Goal: Information Seeking & Learning: Learn about a topic

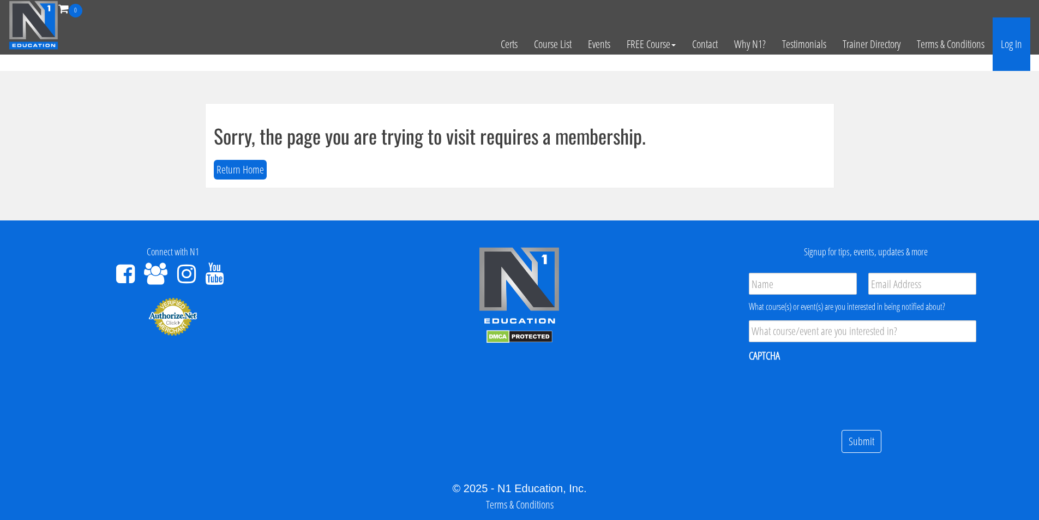
click at [1010, 45] on link "Log In" at bounding box center [1011, 43] width 38 height 53
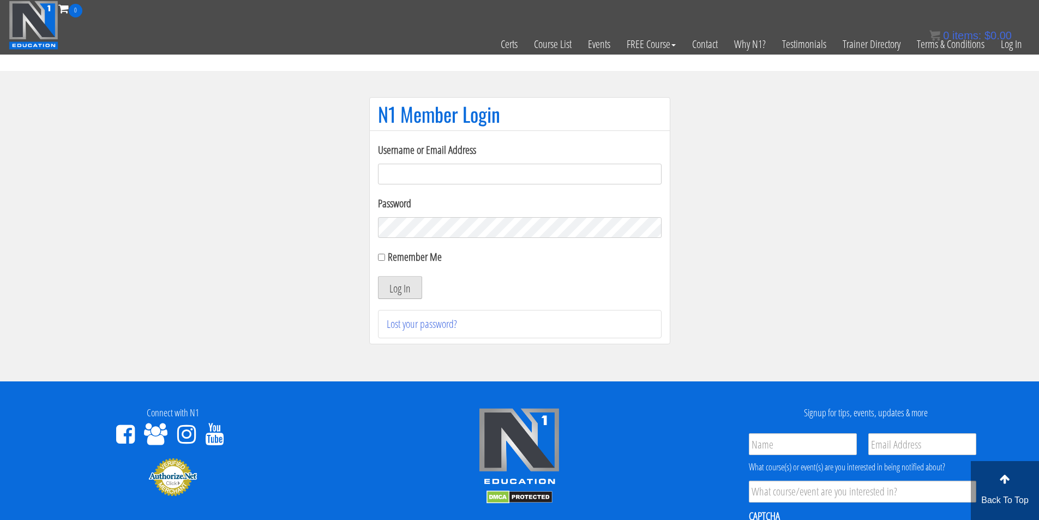
type input "c.matagrano@gmail.com"
click at [393, 291] on button "Log In" at bounding box center [400, 287] width 44 height 23
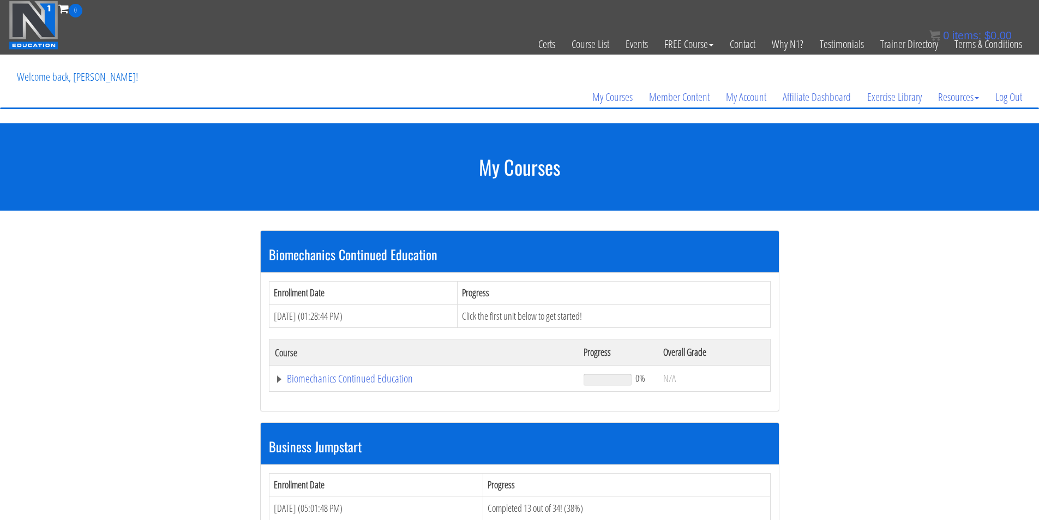
drag, startPoint x: 345, startPoint y: 112, endPoint x: 338, endPoint y: 55, distance: 57.8
click at [345, 110] on header "Toggle navigation 0 Certs Course List Events FREE Course Course Preview – Biome…" at bounding box center [519, 61] width 1039 height 123
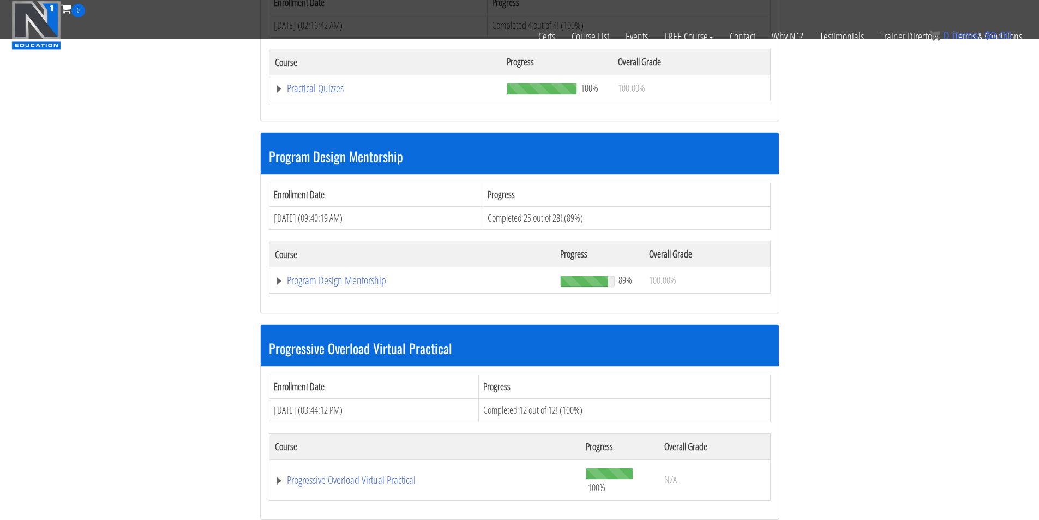
scroll to position [1418, 0]
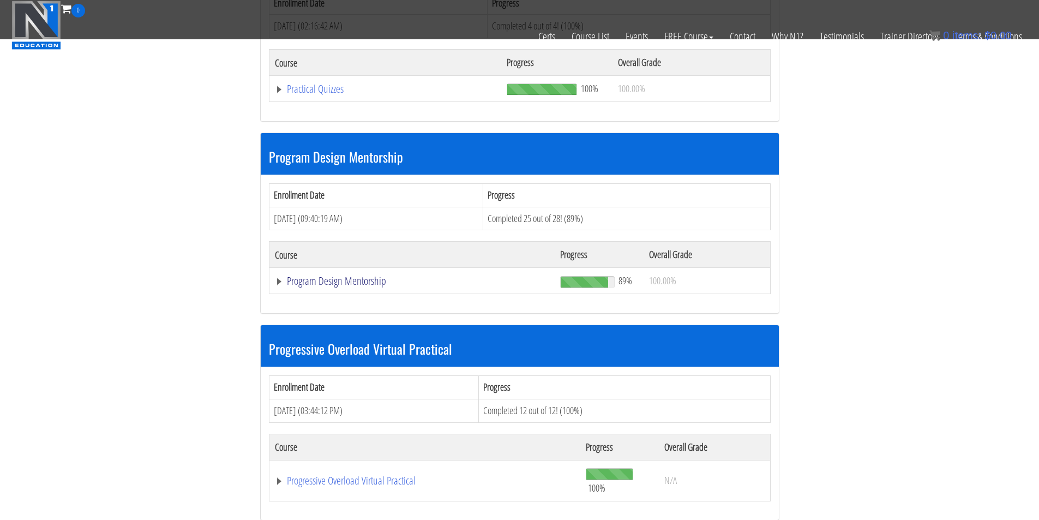
click at [334, 275] on link "Program Design Mentorship" at bounding box center [412, 280] width 274 height 11
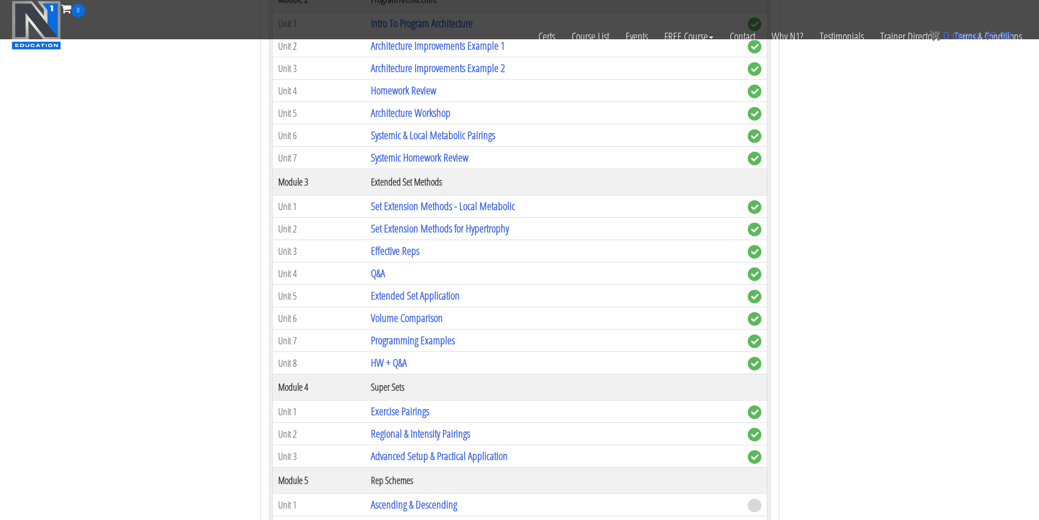
scroll to position [2127, 0]
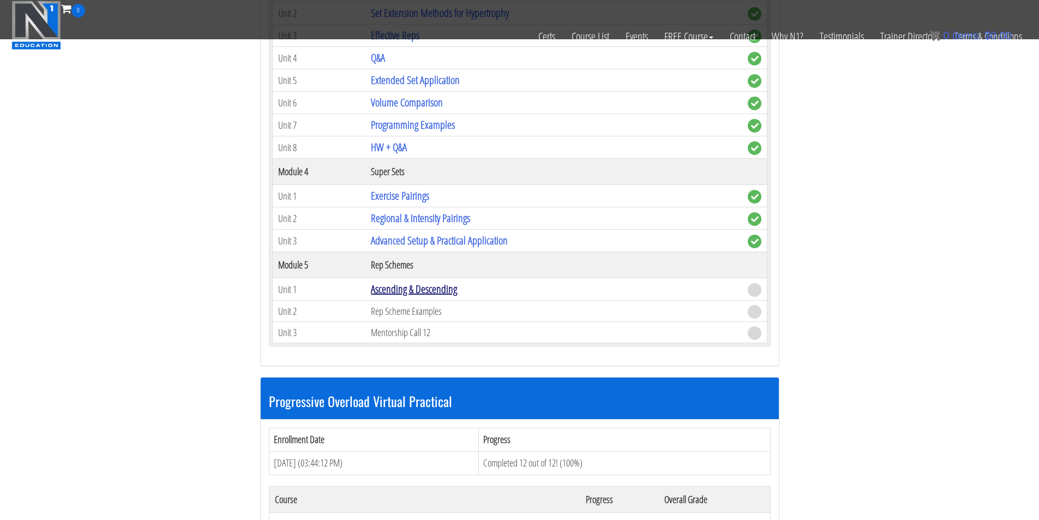
click at [409, 287] on link "Ascending & Descending" at bounding box center [414, 288] width 86 height 15
click at [424, 287] on link "Ascending & Descending" at bounding box center [414, 288] width 86 height 15
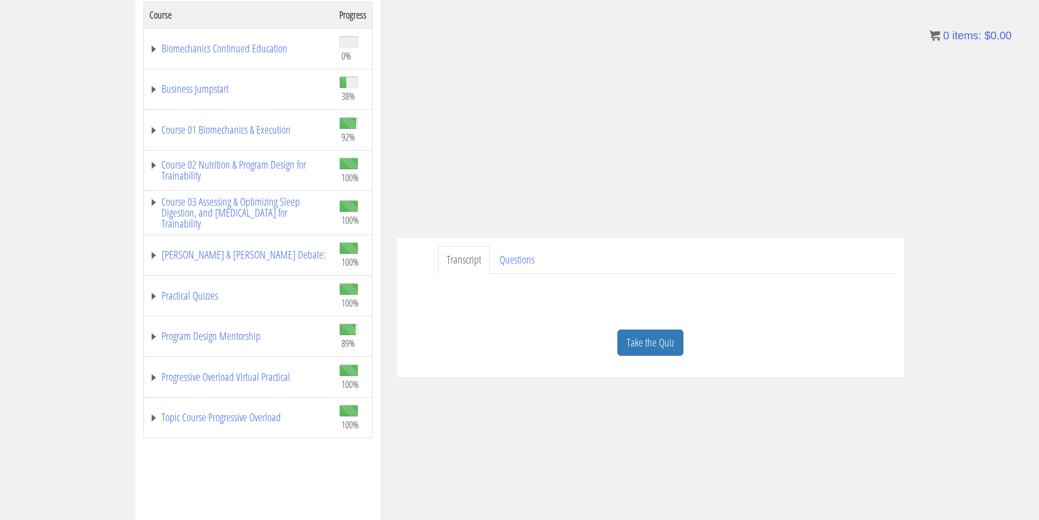
scroll to position [192, 0]
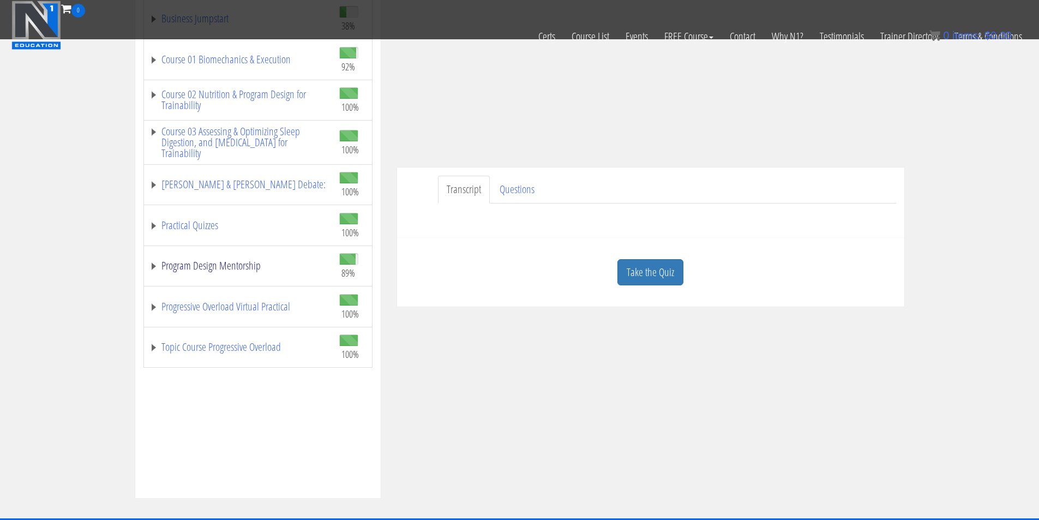
click at [239, 264] on link "Program Design Mentorship" at bounding box center [238, 265] width 179 height 11
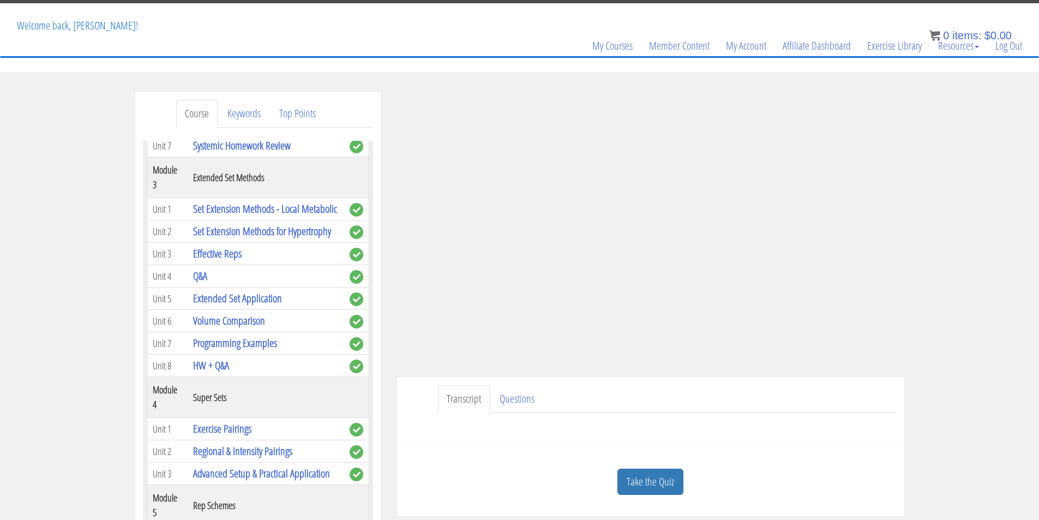
scroll to position [44, 0]
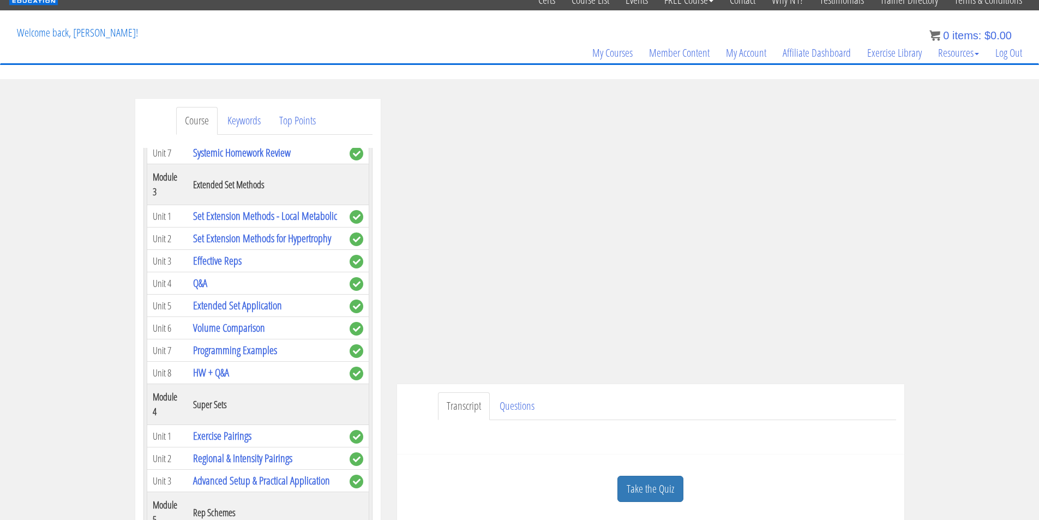
click at [804, 427] on div "Submit Questions HERE to be covered on the next live call." at bounding box center [650, 433] width 491 height 26
click at [755, 437] on div "Submit Questions HERE to be covered on the next live call." at bounding box center [650, 433] width 491 height 26
click at [964, 254] on div "Course Keywords Top Points Course Progress Biomechanics Continued Education 0% …" at bounding box center [519, 407] width 1039 height 616
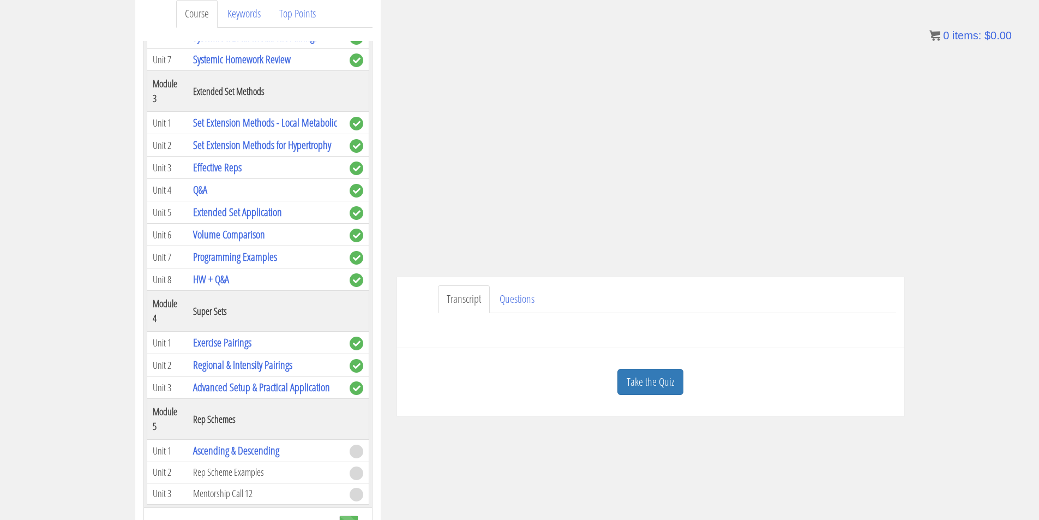
scroll to position [61, 0]
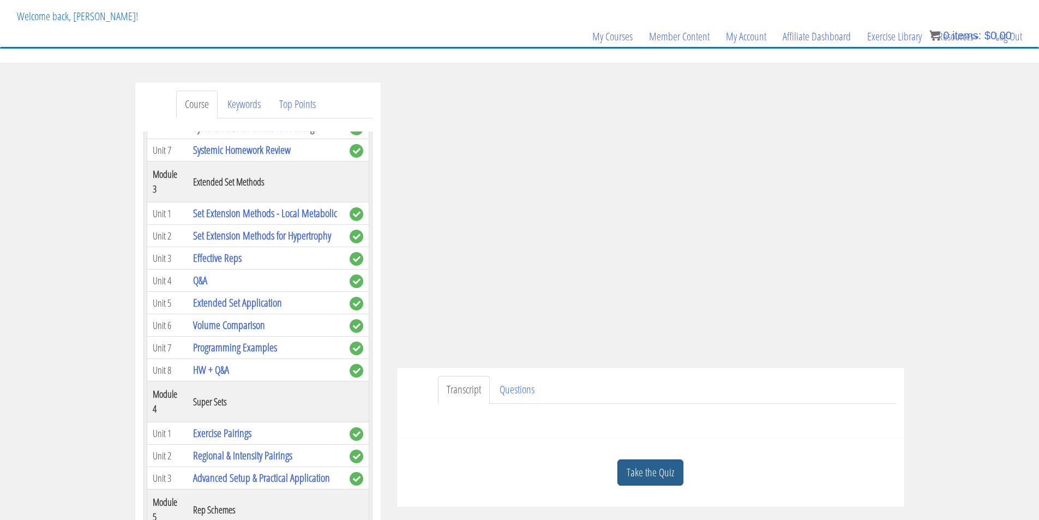
click at [654, 471] on link "Take the Quiz" at bounding box center [650, 472] width 66 height 27
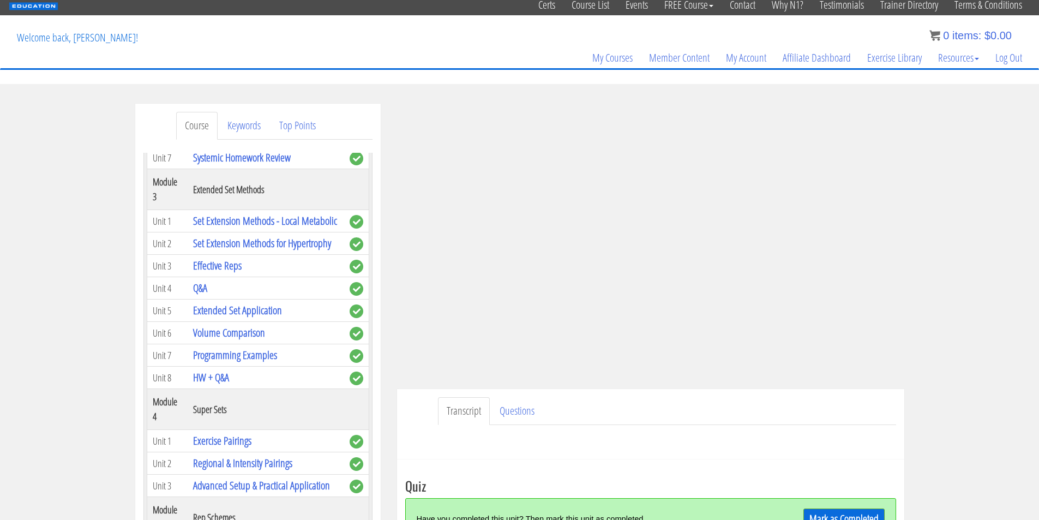
scroll to position [21, 0]
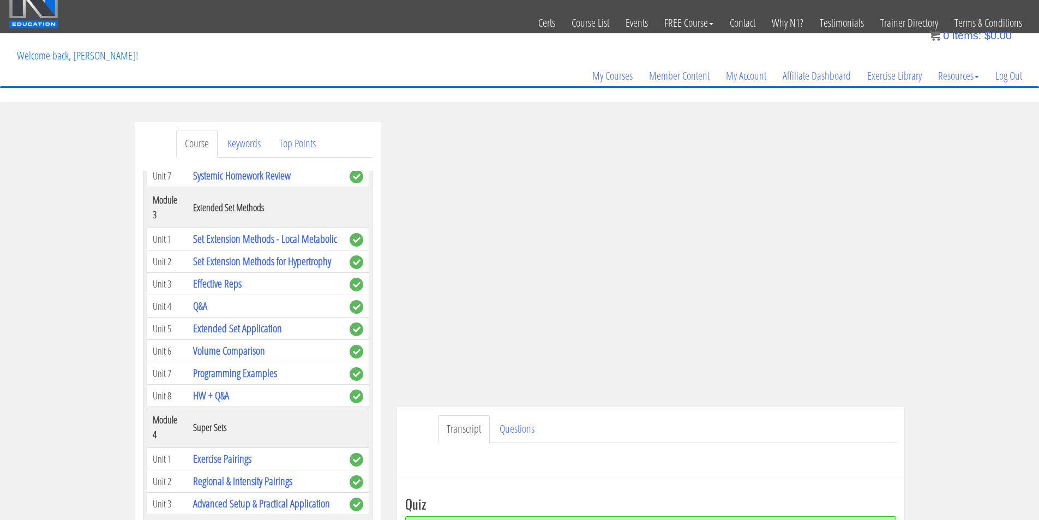
click at [955, 248] on div "Course Keywords Top Points Course Progress Biomechanics Continued Education 0% …" at bounding box center [519, 430] width 1039 height 616
click at [972, 286] on div "Course Keywords Top Points Course Progress Biomechanics Continued Education 0% …" at bounding box center [519, 430] width 1039 height 616
click at [970, 285] on div "Course Keywords Top Points Course Progress Biomechanics Continued Education 0% …" at bounding box center [519, 430] width 1039 height 616
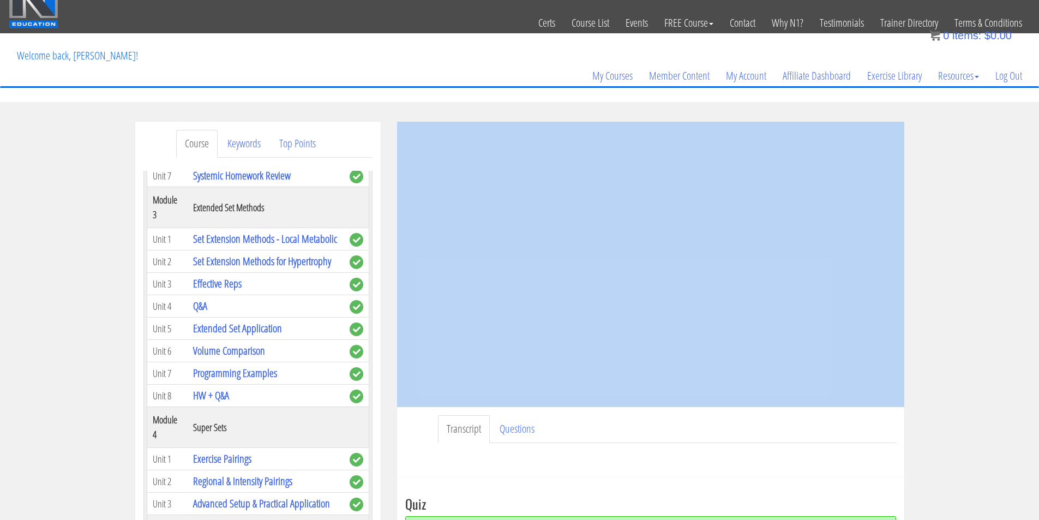
click at [970, 285] on div "Course Keywords Top Points Course Progress Biomechanics Continued Education 0% …" at bounding box center [519, 430] width 1039 height 616
click at [974, 284] on div "Course Keywords Top Points Course Progress Biomechanics Continued Education 0% …" at bounding box center [519, 430] width 1039 height 616
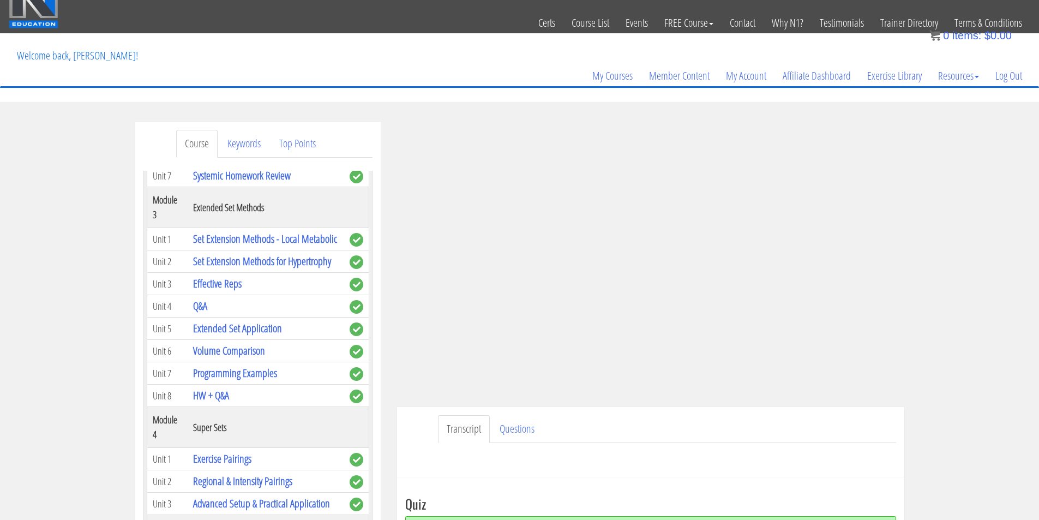
click at [741, 429] on ul "Transcript Questions" at bounding box center [667, 429] width 458 height 28
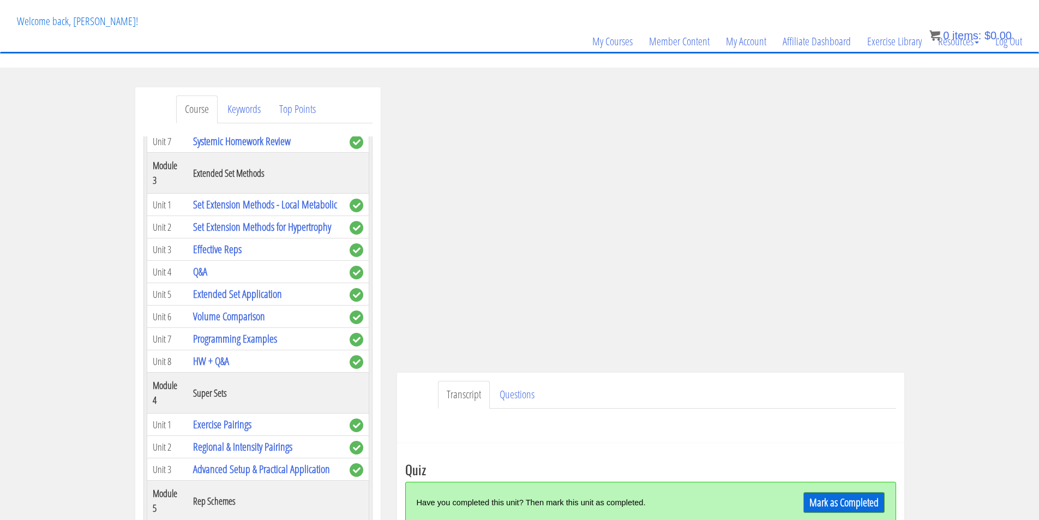
scroll to position [185, 0]
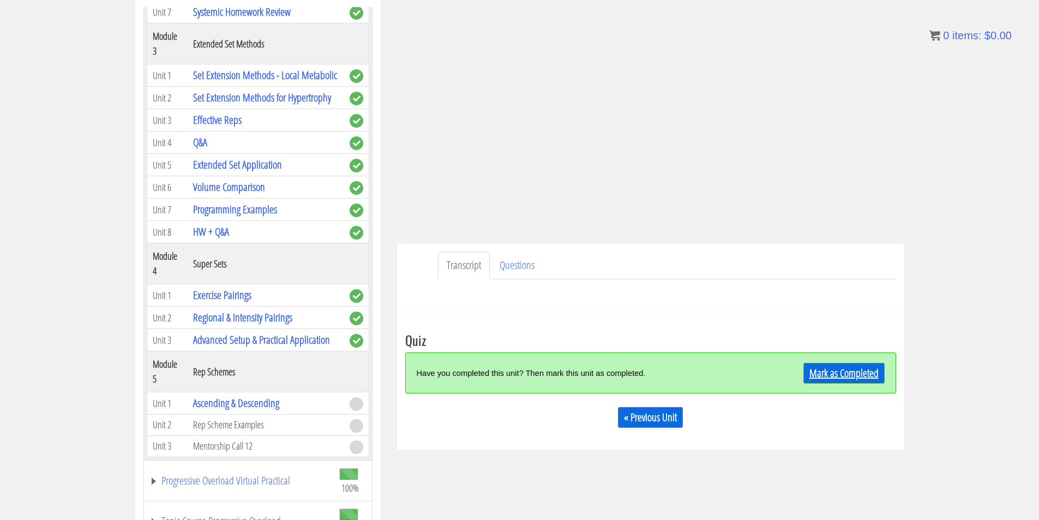
click at [847, 365] on link "Mark as Completed" at bounding box center [843, 373] width 81 height 21
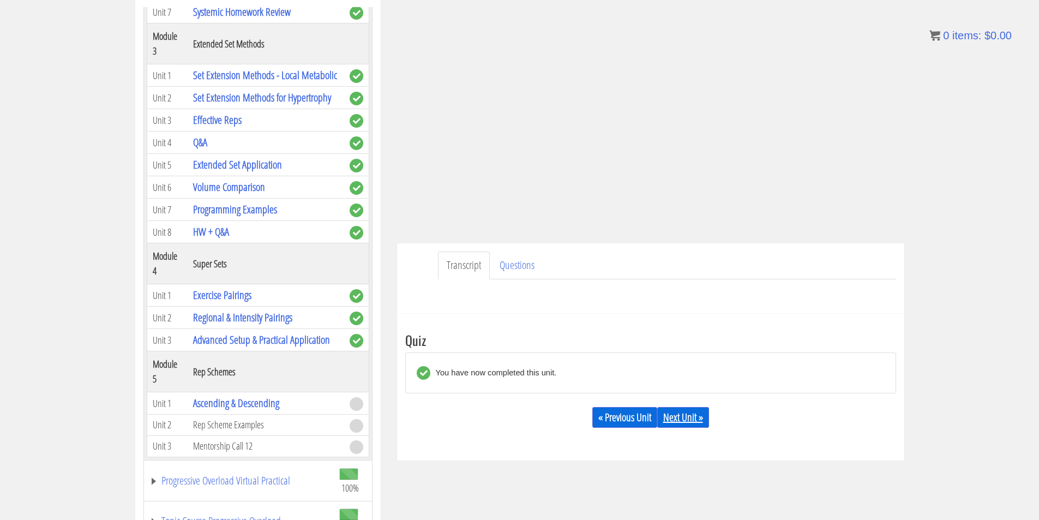
drag, startPoint x: 688, startPoint y: 414, endPoint x: 684, endPoint y: 419, distance: 5.8
click at [688, 415] on link "Next Unit »" at bounding box center [683, 417] width 52 height 21
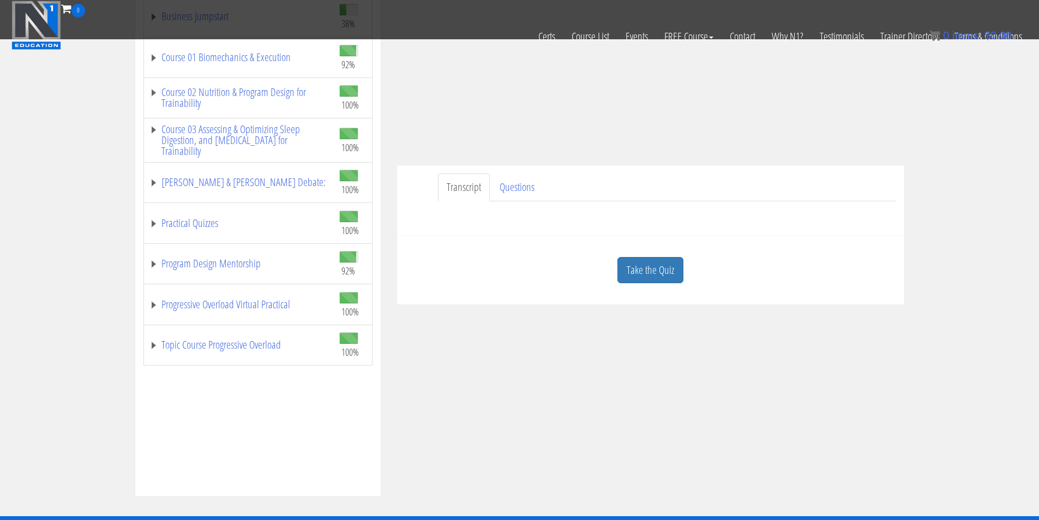
scroll to position [218, 0]
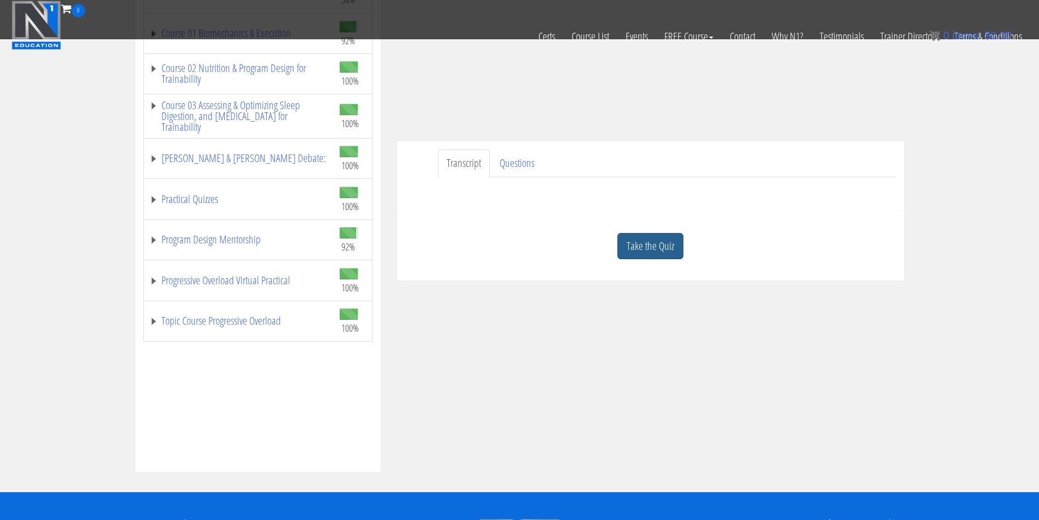
click at [663, 259] on link "Take the Quiz" at bounding box center [650, 246] width 66 height 27
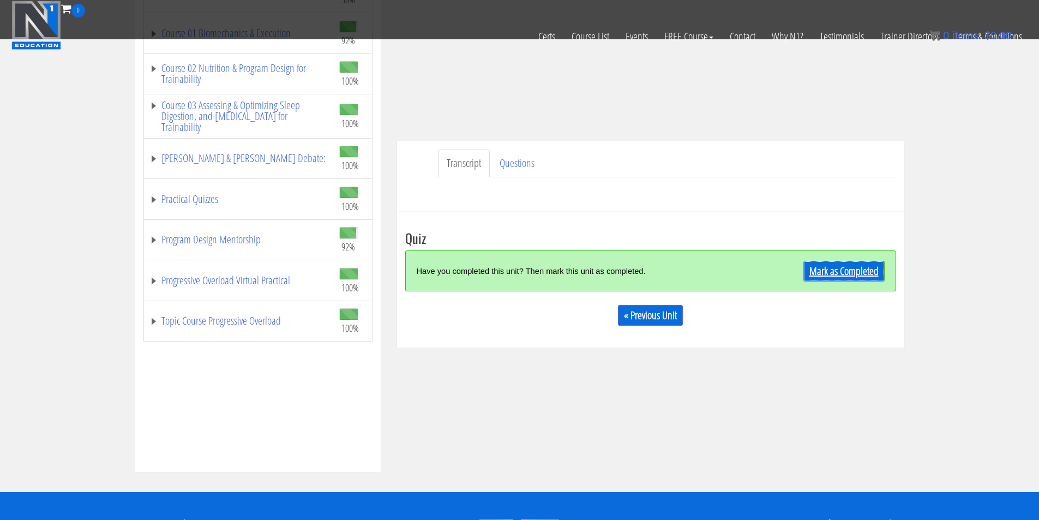
click at [837, 267] on link "Mark as Completed" at bounding box center [843, 271] width 81 height 21
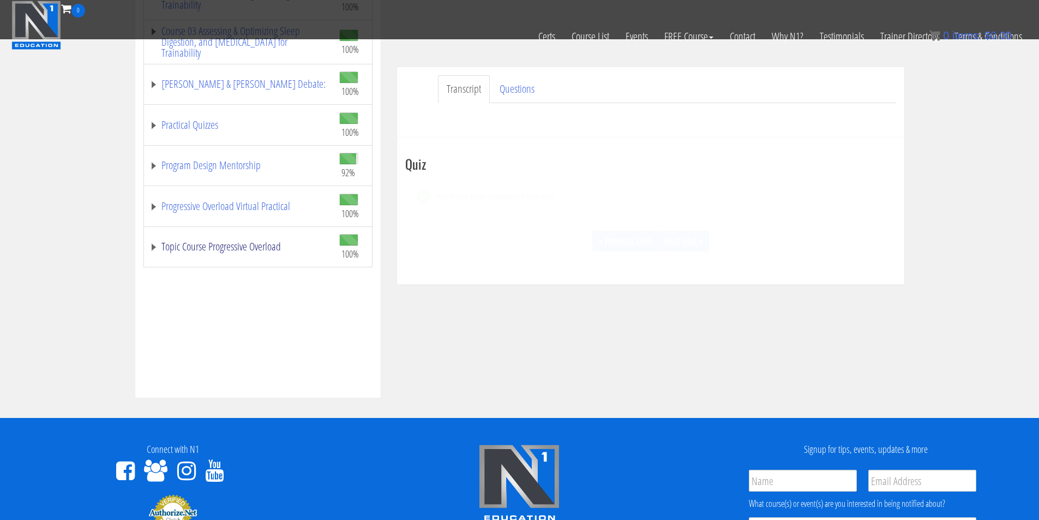
scroll to position [333, 0]
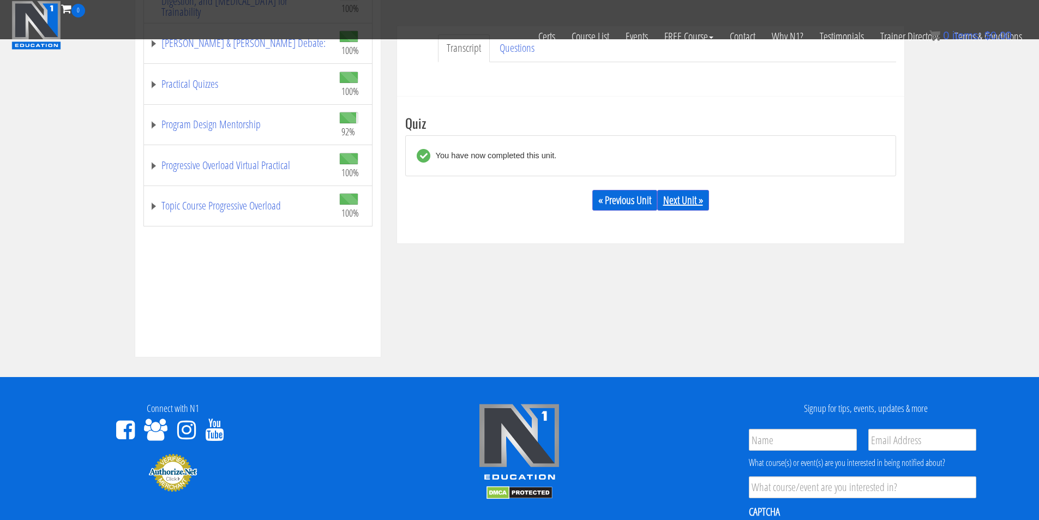
click at [680, 197] on link "Next Unit »" at bounding box center [683, 200] width 52 height 21
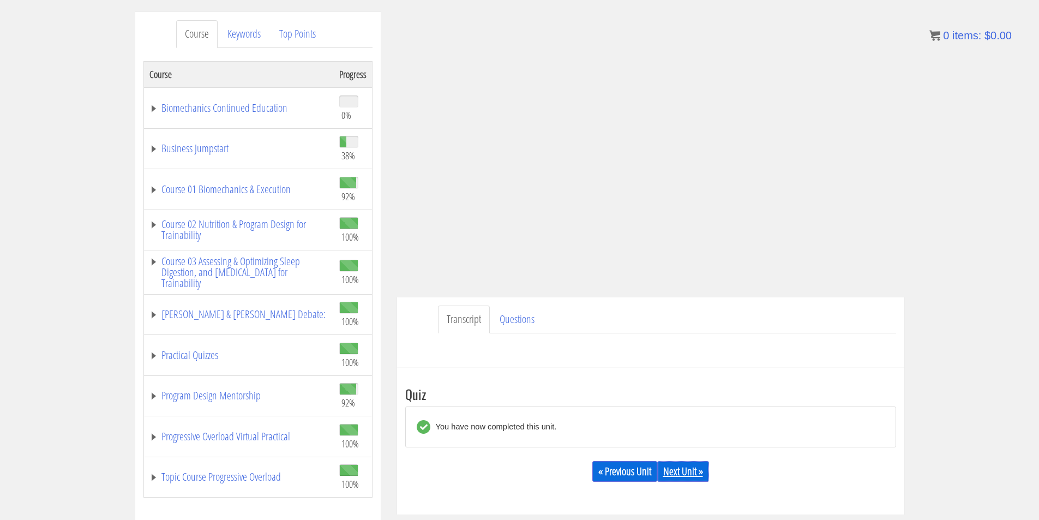
scroll to position [130, 0]
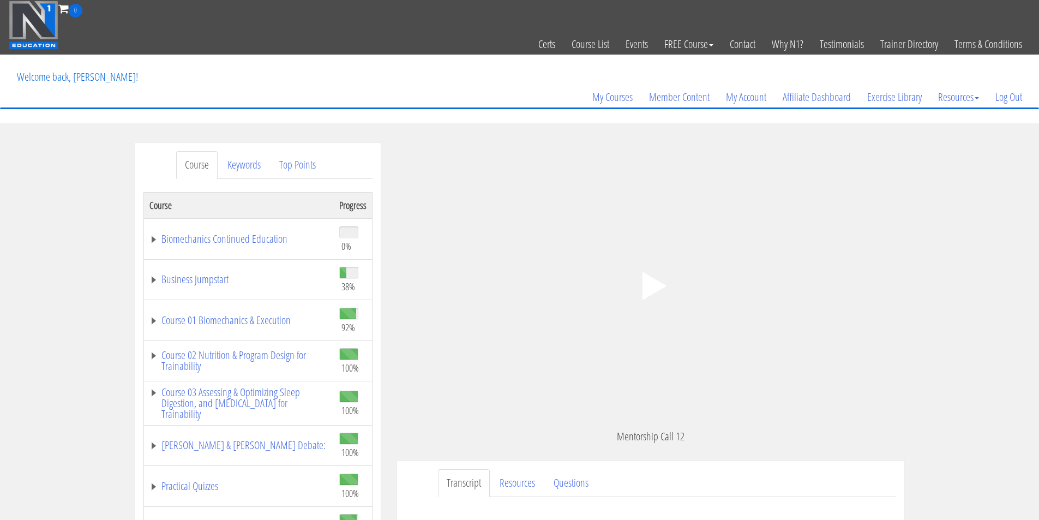
click at [663, 290] on icon ".fp-color-play{opacity:0.65;}.controlbutton{fill:#fff;}" at bounding box center [650, 285] width 69 height 69
